Goal: Navigation & Orientation: Find specific page/section

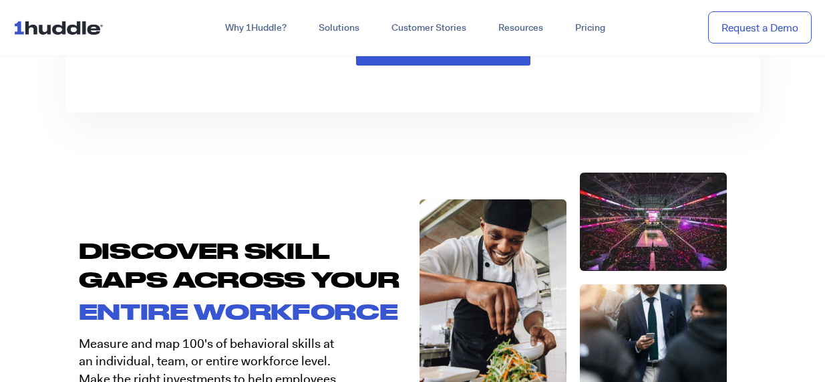
scroll to position [1984, 0]
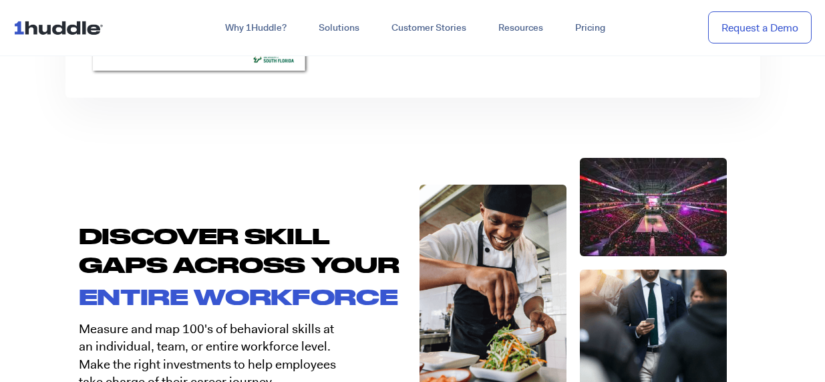
drag, startPoint x: 49, startPoint y: 28, endPoint x: 59, endPoint y: 411, distance: 383.1
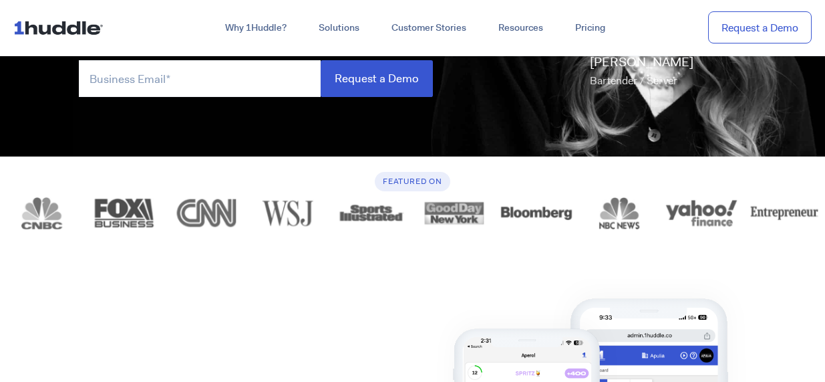
scroll to position [316, 0]
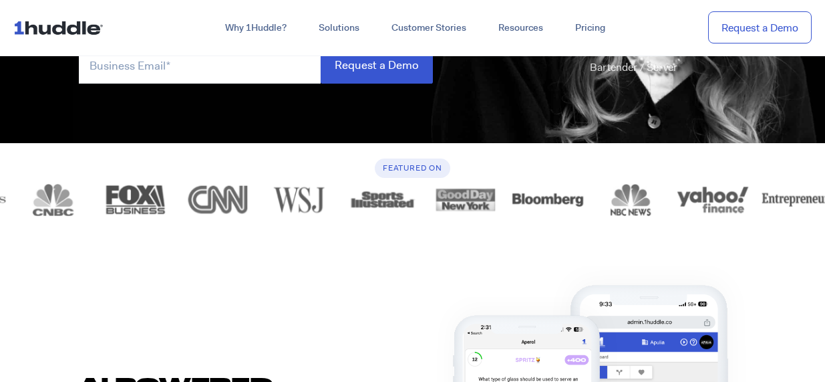
drag, startPoint x: 0, startPoint y: 0, endPoint x: 49, endPoint y: 425, distance: 427.9
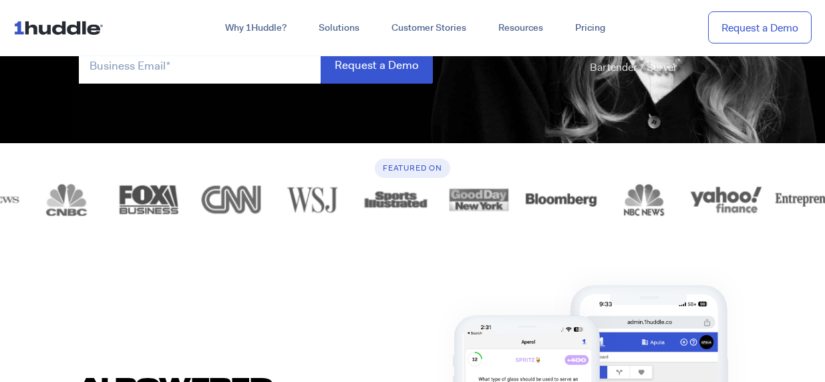
drag, startPoint x: 39, startPoint y: 188, endPoint x: 63, endPoint y: 450, distance: 263.1
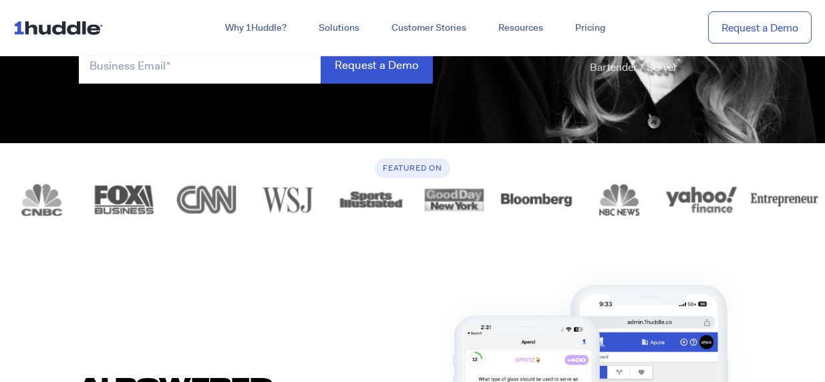
click at [804, 196] on img "10 of 12" at bounding box center [784, 199] width 83 height 33
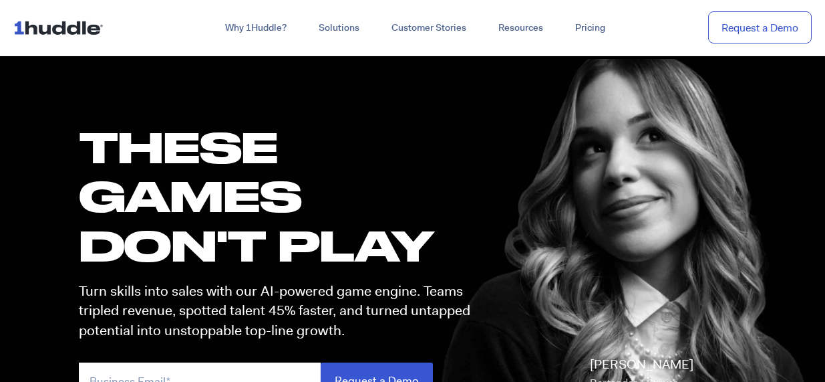
scroll to position [25, 0]
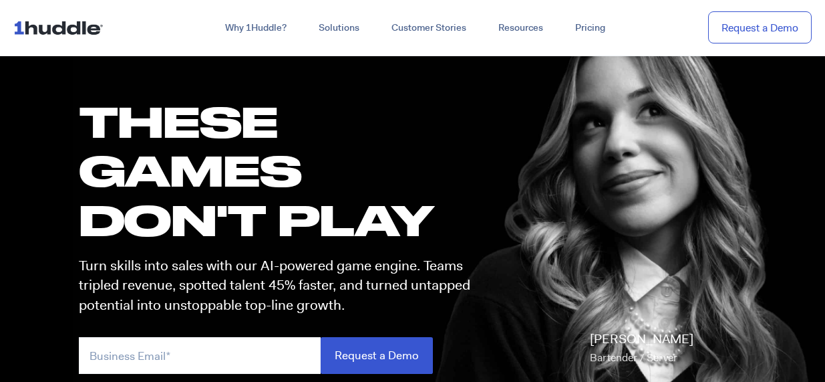
drag, startPoint x: 603, startPoint y: 139, endPoint x: 581, endPoint y: 124, distance: 26.9
click at [579, 124] on div "[PERSON_NAME] Bartender / Server" at bounding box center [622, 252] width 278 height 270
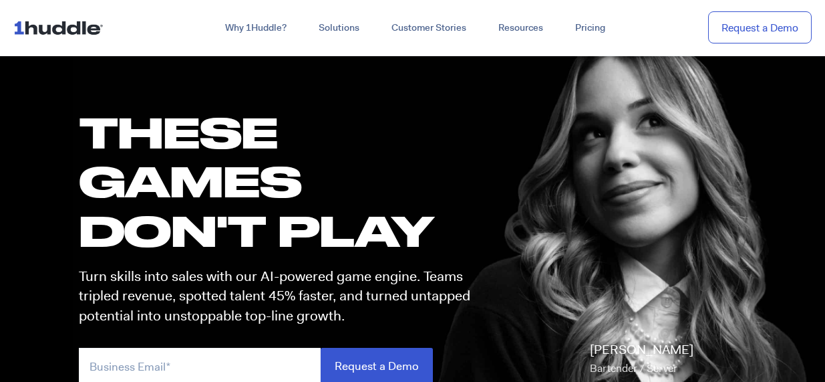
scroll to position [0, 0]
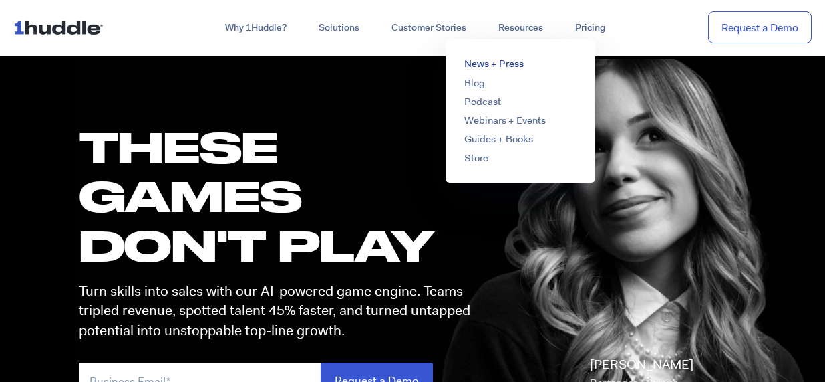
click at [495, 65] on link "News + Press" at bounding box center [493, 63] width 59 height 13
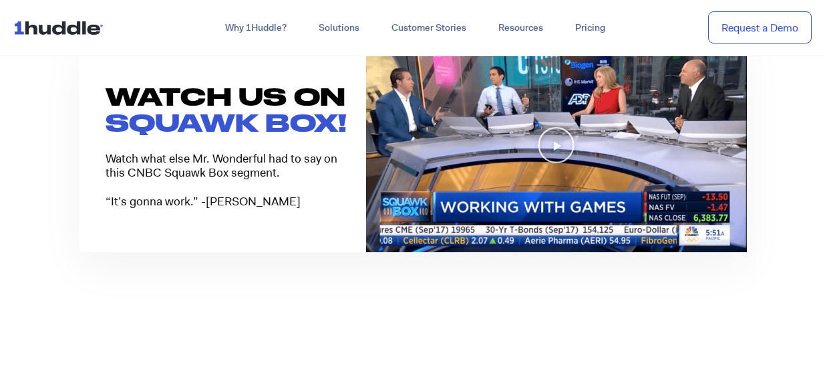
scroll to position [996, 0]
